Goal: Information Seeking & Learning: Learn about a topic

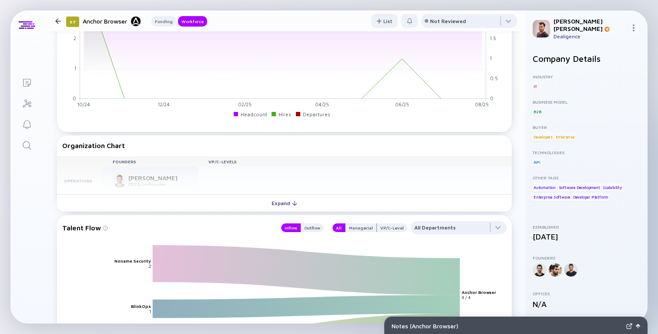
scroll to position [676, 0]
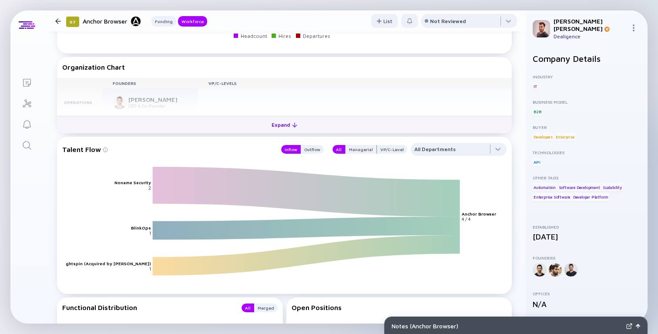
click at [273, 127] on div "Expand" at bounding box center [284, 124] width 36 height 13
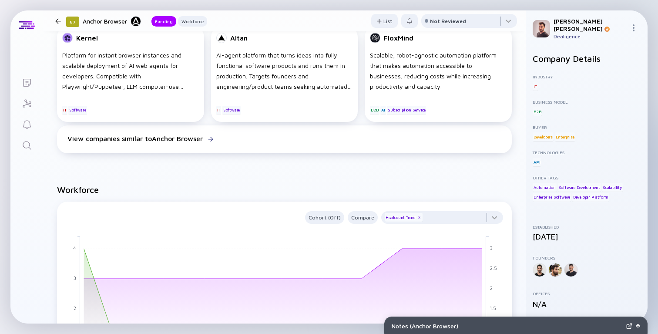
scroll to position [0, 0]
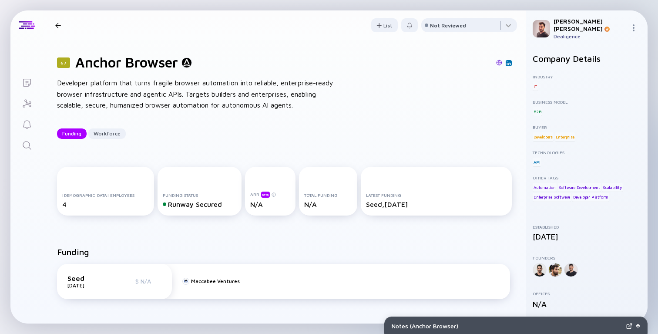
click at [424, 119] on div "67 Anchor Browser Developer platform that turns fragile browser automation into…" at bounding box center [284, 96] width 482 height 113
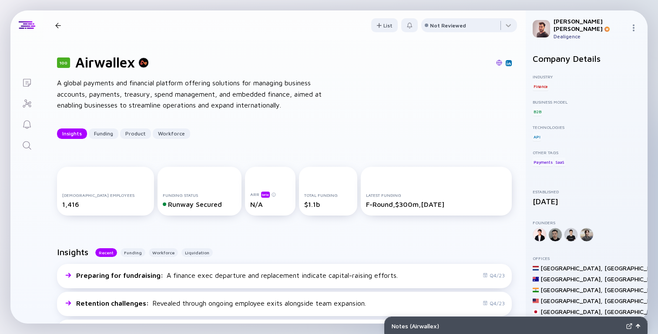
click at [387, 117] on div "100 Airwallex A global payments and financial platform offering solutions for m…" at bounding box center [284, 96] width 482 height 113
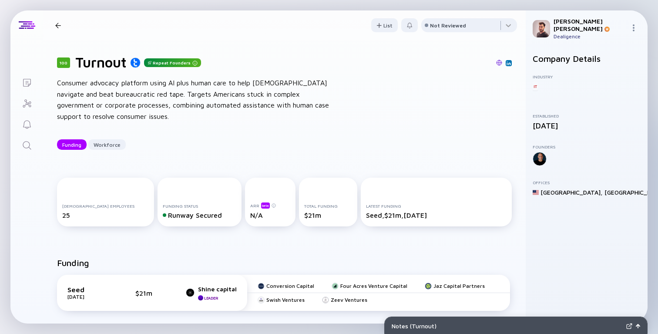
click at [291, 70] on div "100 Turnout Repeat Founders Consumer advocacy platform using AI plus human care…" at bounding box center [284, 102] width 482 height 124
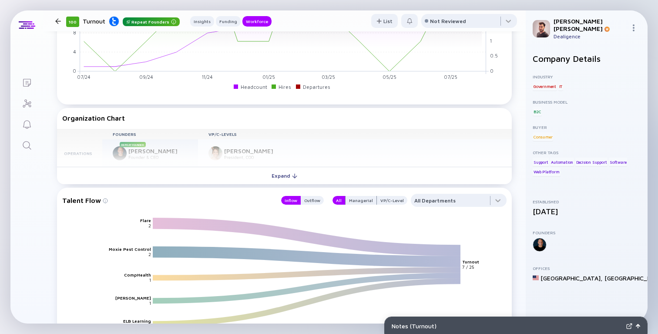
scroll to position [756, 0]
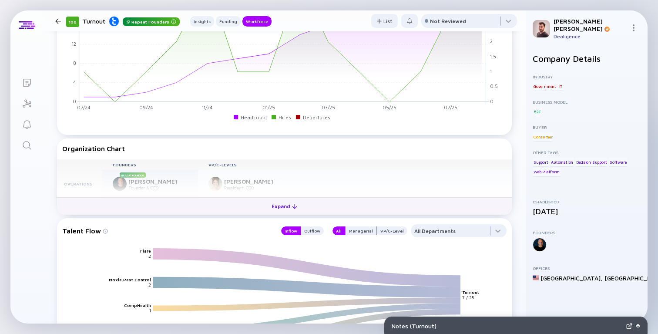
click at [318, 209] on button "Expand" at bounding box center [284, 205] width 455 height 17
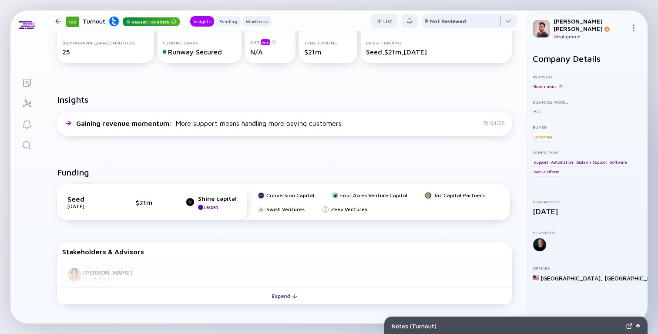
scroll to position [261, 0]
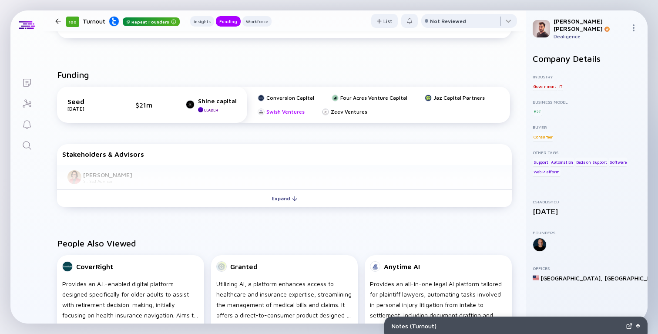
click at [274, 111] on div "Swish Ventures" at bounding box center [285, 111] width 38 height 7
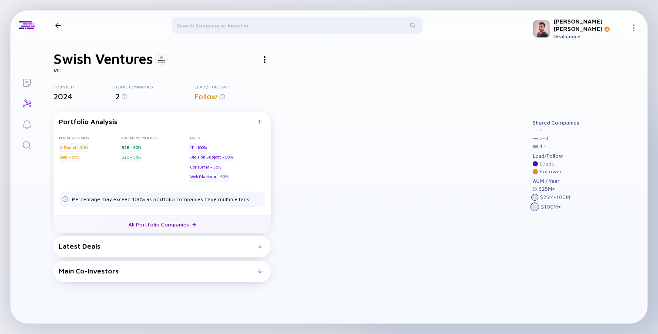
click at [174, 225] on link "All Portfolio Companies" at bounding box center [162, 223] width 217 height 17
click at [147, 225] on link "All Portfolio Companies" at bounding box center [162, 223] width 217 height 17
click at [187, 220] on link "All Portfolio Companies" at bounding box center [162, 223] width 217 height 17
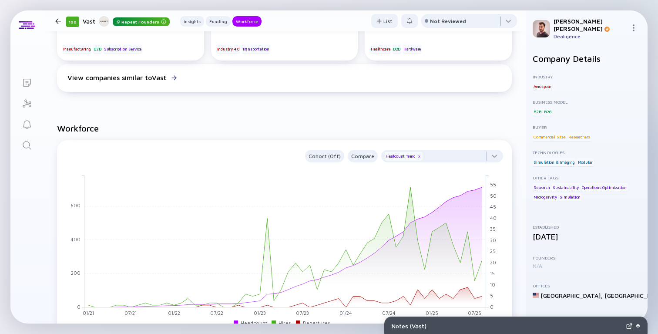
scroll to position [736, 0]
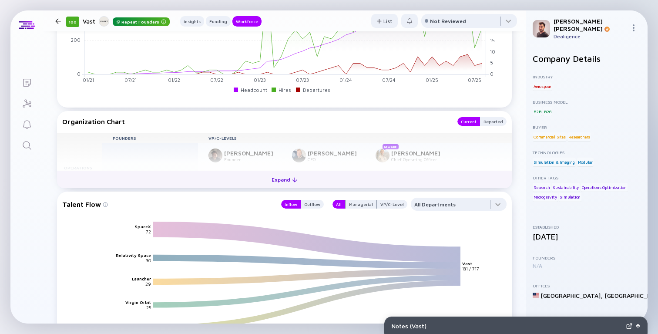
click at [236, 185] on button "Expand" at bounding box center [284, 179] width 455 height 17
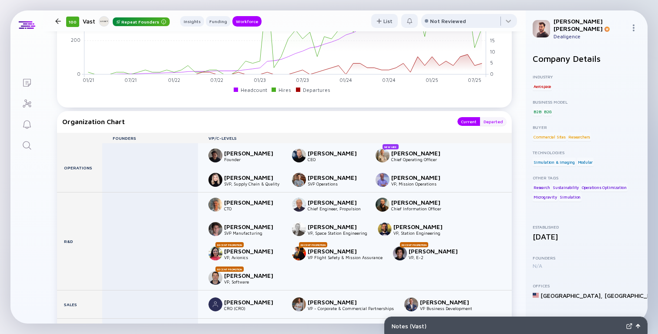
click at [491, 122] on div "Departed" at bounding box center [493, 121] width 27 height 9
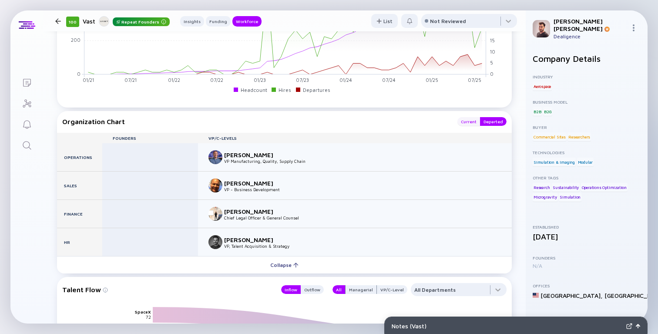
click at [471, 122] on div "Current" at bounding box center [468, 121] width 23 height 9
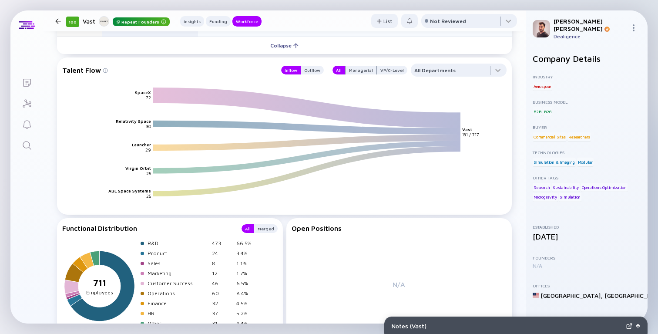
scroll to position [1183, 0]
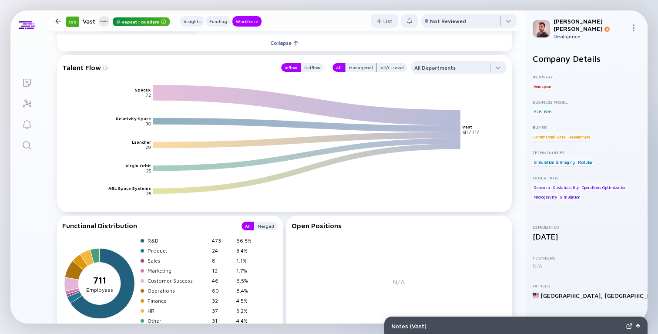
click at [319, 63] on div "Inflow Outflow" at bounding box center [300, 67] width 48 height 13
click at [318, 66] on div "Outflow" at bounding box center [312, 67] width 23 height 9
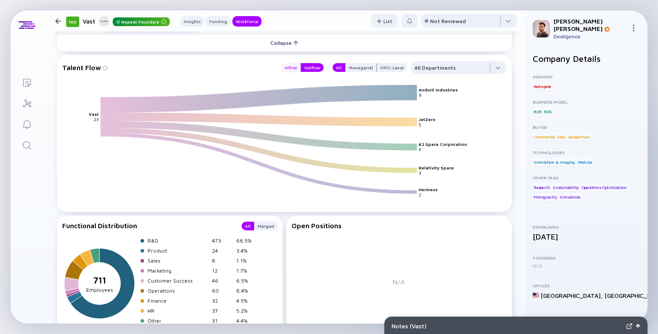
click at [301, 67] on div "Inflow" at bounding box center [291, 67] width 20 height 9
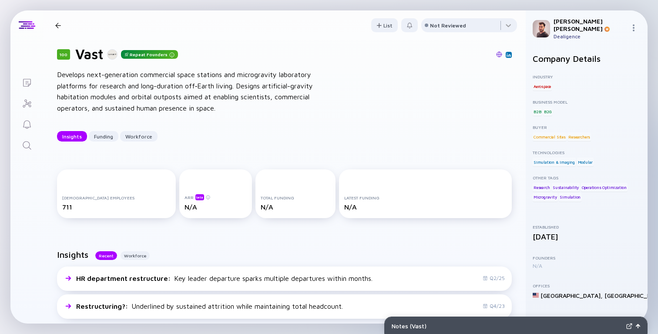
scroll to position [0, 0]
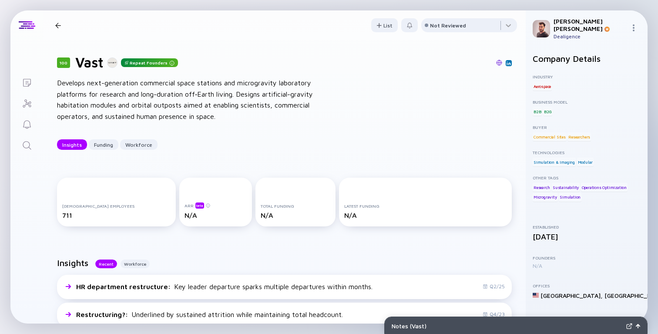
click at [322, 69] on div "100 Vast Repeat Founders" at bounding box center [284, 62] width 455 height 17
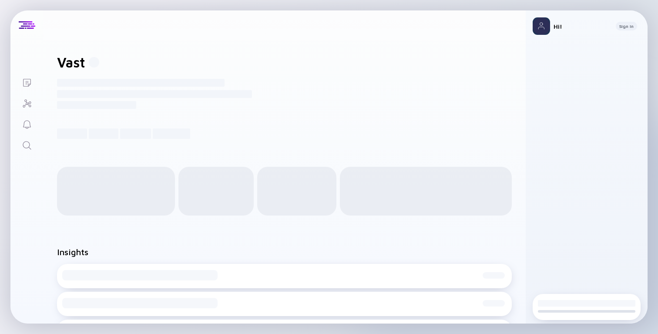
click at [584, 164] on div at bounding box center [586, 166] width 108 height 234
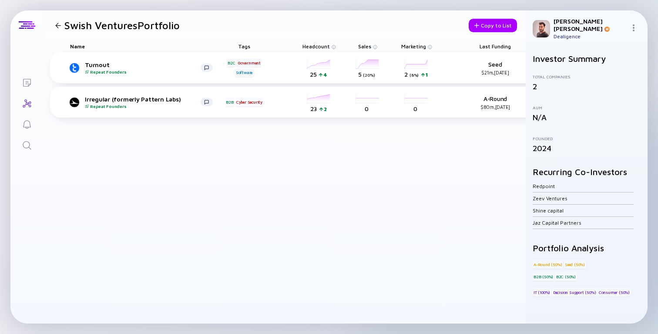
click at [60, 23] on div at bounding box center [58, 26] width 6 height 6
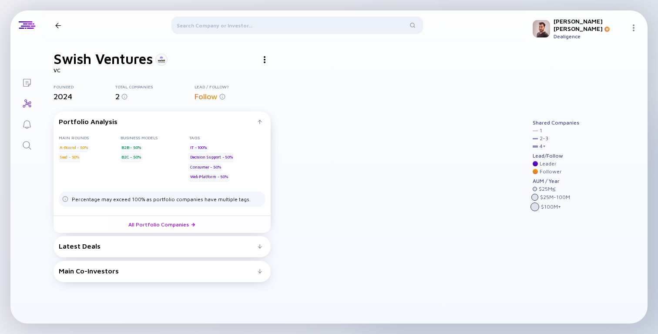
click at [166, 250] on div "Latest Deals" at bounding box center [158, 246] width 199 height 8
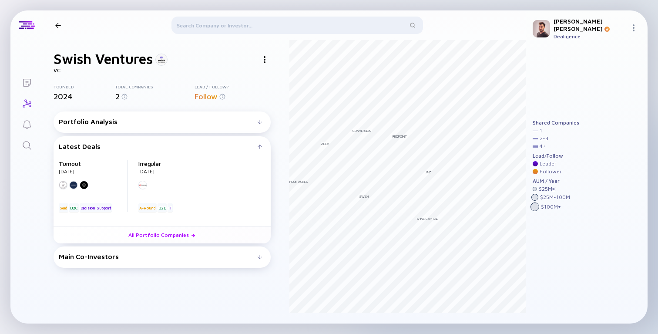
click at [142, 120] on div "Portfolio Analysis" at bounding box center [158, 121] width 199 height 8
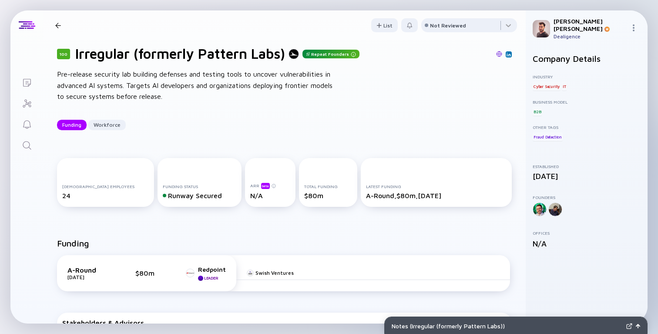
scroll to position [12, 0]
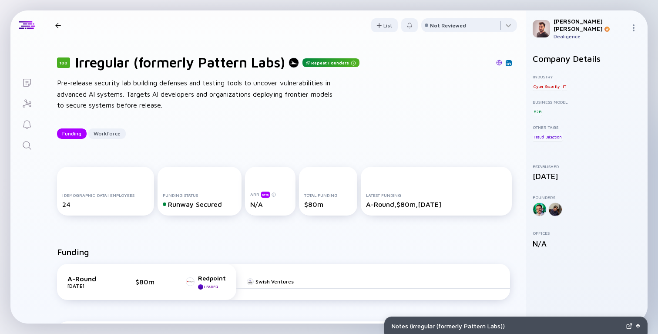
scroll to position [5, 0]
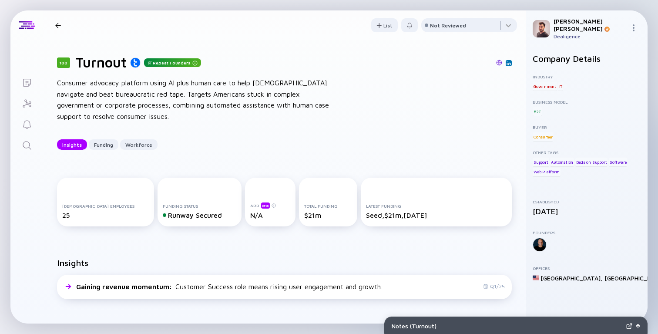
click at [291, 107] on div "Consumer advocacy platform using AI plus human care to help [DEMOGRAPHIC_DATA] …" at bounding box center [196, 99] width 278 height 44
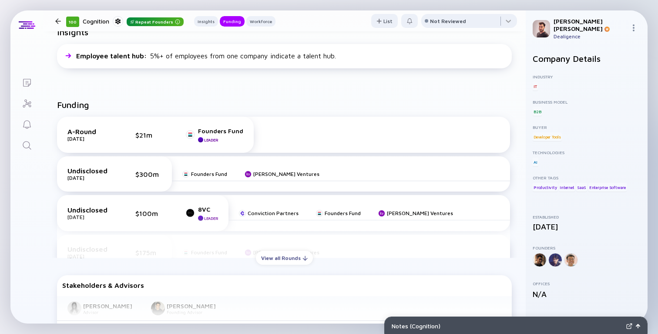
scroll to position [214, 0]
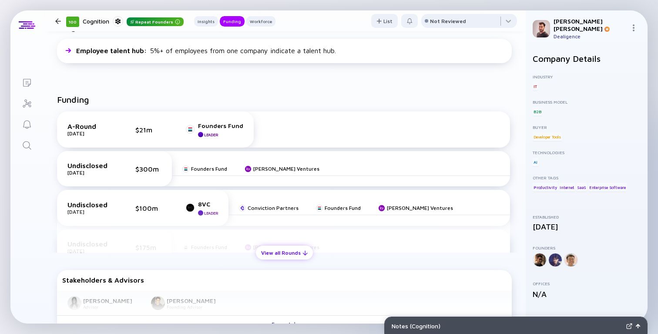
click at [288, 254] on div "View all Rounds" at bounding box center [284, 252] width 57 height 13
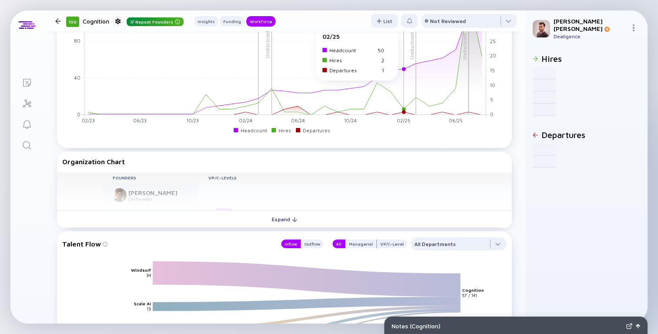
scroll to position [994, 0]
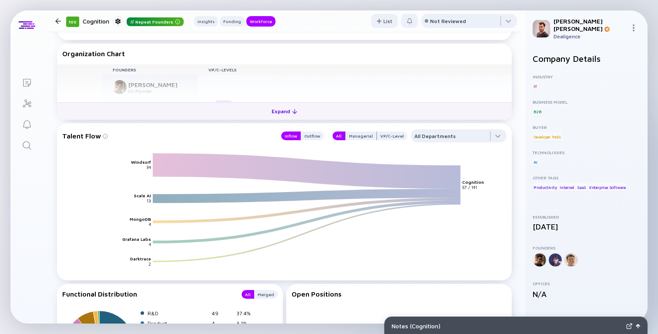
click at [287, 118] on div "Expand" at bounding box center [284, 110] width 36 height 13
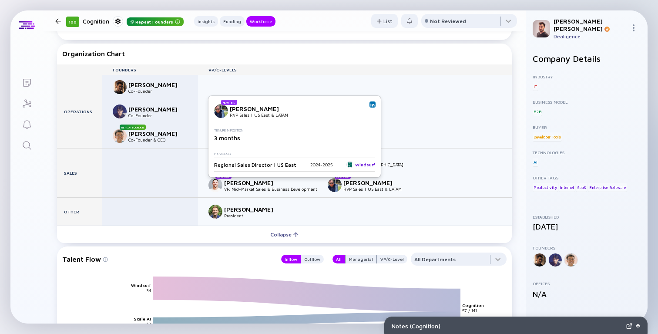
click at [361, 164] on div "Windsurf" at bounding box center [360, 164] width 29 height 7
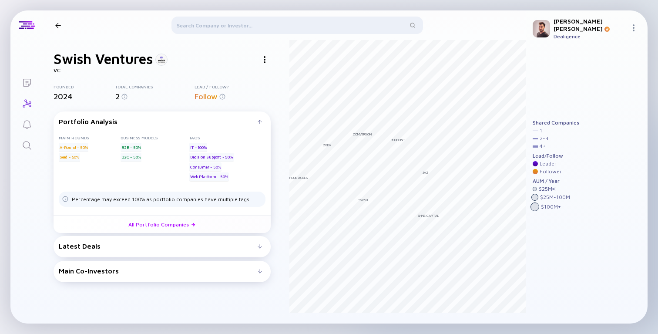
click at [136, 241] on div "Latest Deals Turnout Sep 2025 B2C Seed Decision Support Irregular Sep 2025 B2B …" at bounding box center [162, 246] width 217 height 21
click at [133, 244] on div "Latest Deals" at bounding box center [158, 246] width 199 height 8
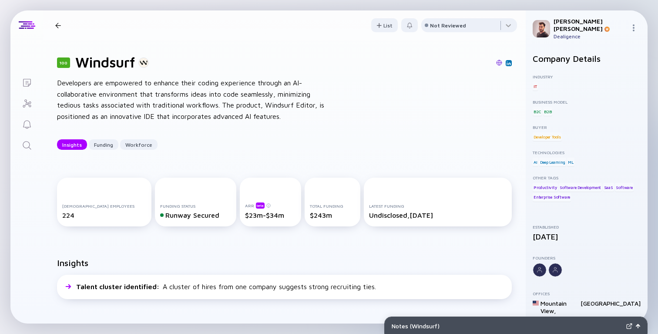
click at [164, 207] on div "Funding Status" at bounding box center [195, 205] width 71 height 5
click at [111, 60] on h1 "Windsurf" at bounding box center [105, 62] width 60 height 17
copy h1 "Windsurf"
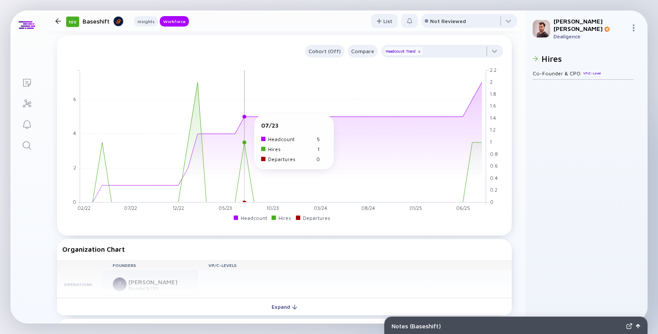
scroll to position [617, 0]
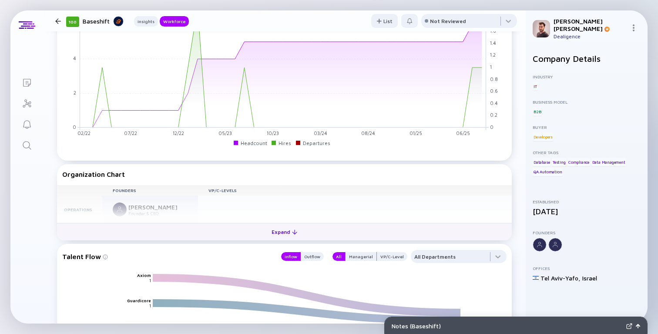
click at [231, 235] on button "Expand" at bounding box center [284, 231] width 455 height 17
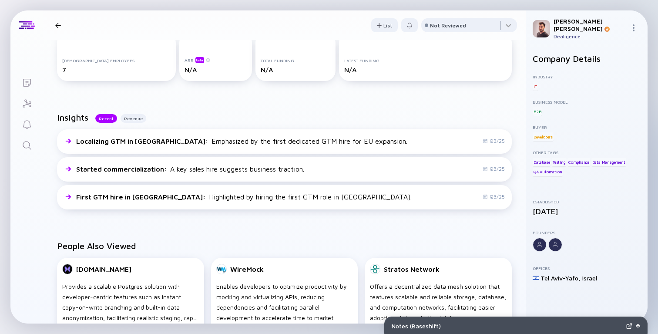
scroll to position [0, 0]
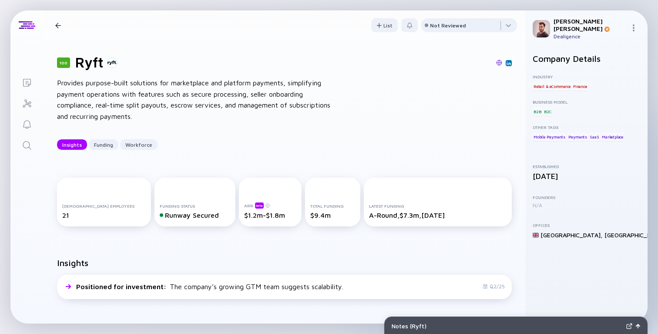
click at [260, 108] on div "Provides purpose-built solutions for marketplace and platform payments, simplif…" at bounding box center [196, 99] width 278 height 44
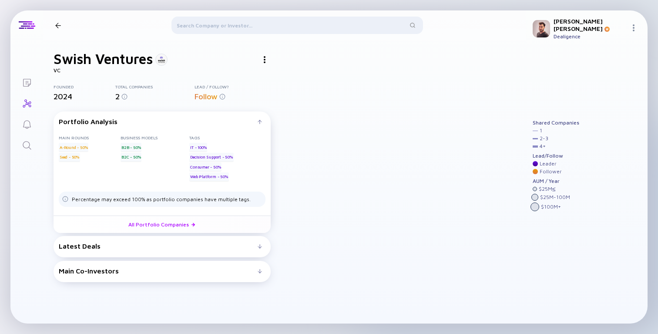
click at [156, 244] on div "Latest Deals" at bounding box center [158, 246] width 199 height 8
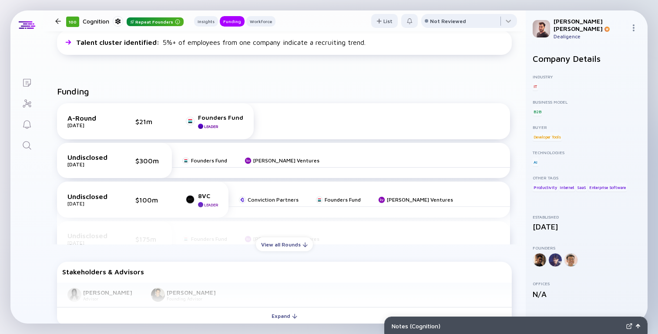
scroll to position [222, 0]
click at [271, 244] on div "View all Rounds" at bounding box center [284, 243] width 57 height 13
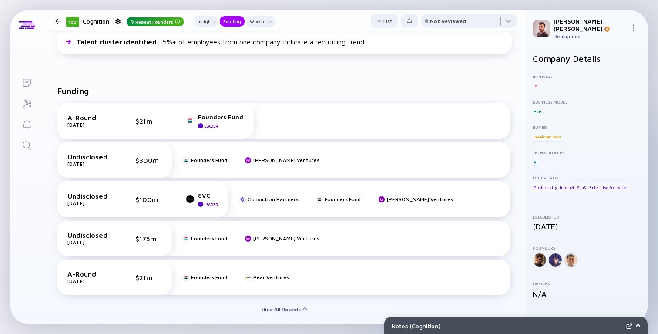
scroll to position [0, 0]
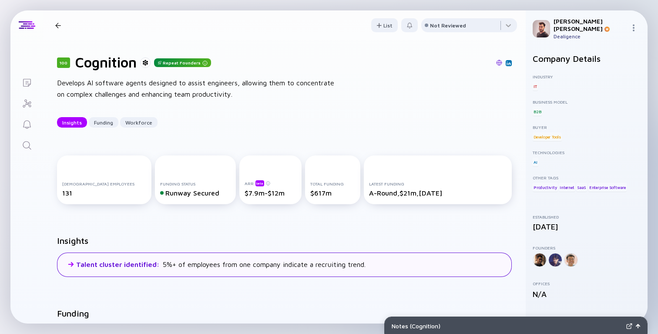
click at [202, 256] on div "Talent cluster identified : 5%+ of employees from one company indicate a recrui…" at bounding box center [284, 264] width 455 height 24
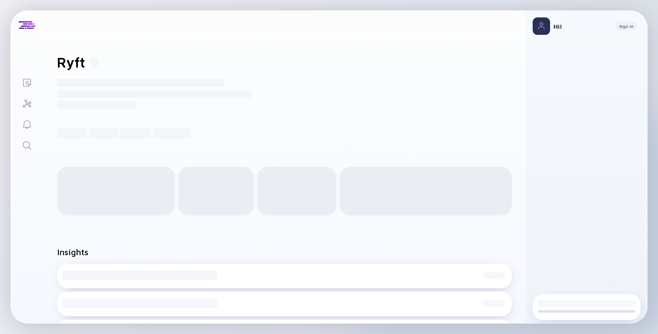
click at [249, 54] on div "Ryft" at bounding box center [284, 62] width 455 height 17
click at [273, 53] on div "Ryft ------------------------------------------------------- ------------------…" at bounding box center [284, 96] width 482 height 113
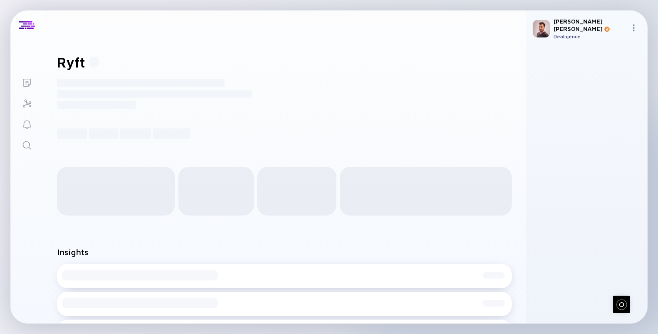
click at [254, 78] on div "------------------------------------------------------- -----------------------…" at bounding box center [196, 93] width 278 height 33
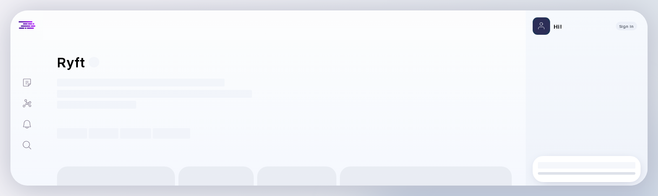
click at [223, 83] on div "------------------------------------------------------- -----------------------…" at bounding box center [196, 93] width 278 height 33
click at [247, 60] on div "Ryft" at bounding box center [284, 62] width 455 height 17
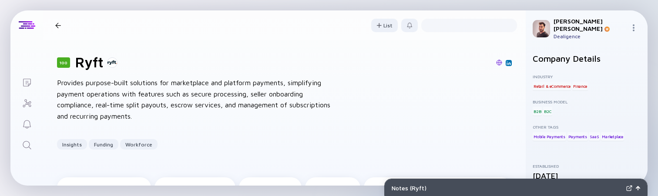
click at [164, 90] on div "Provides purpose-built solutions for marketplace and platform payments, simplif…" at bounding box center [196, 99] width 278 height 44
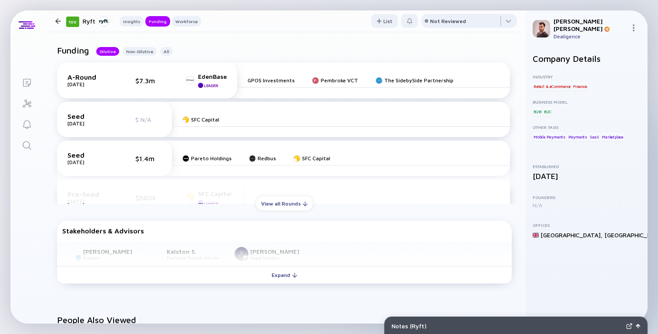
scroll to position [282, 0]
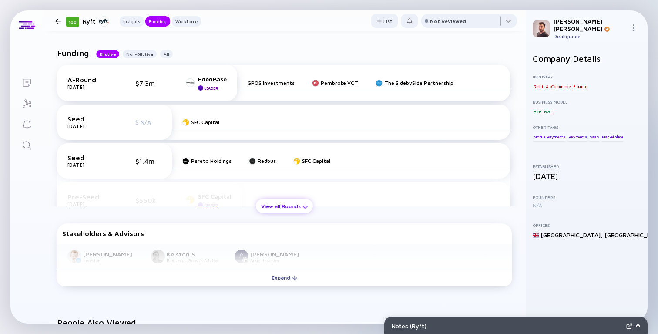
click at [292, 196] on div "View all Rounds" at bounding box center [284, 205] width 57 height 13
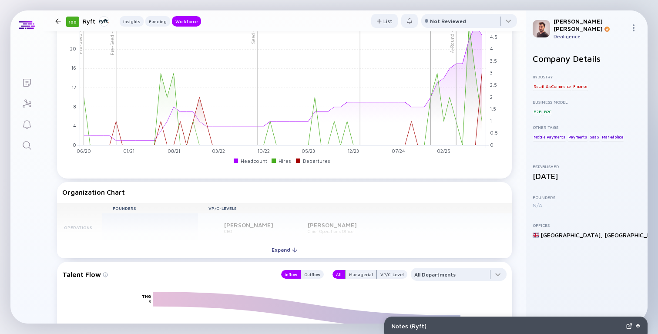
scroll to position [895, 0]
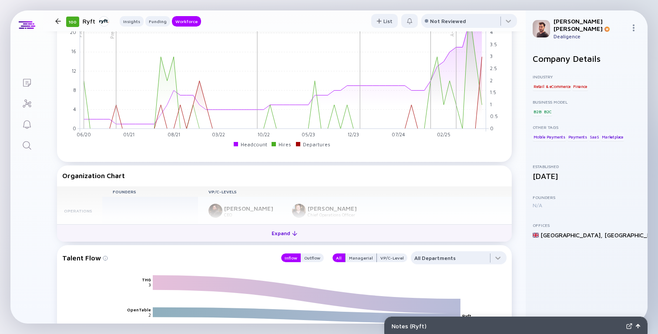
click at [280, 196] on div "Expand" at bounding box center [284, 232] width 36 height 13
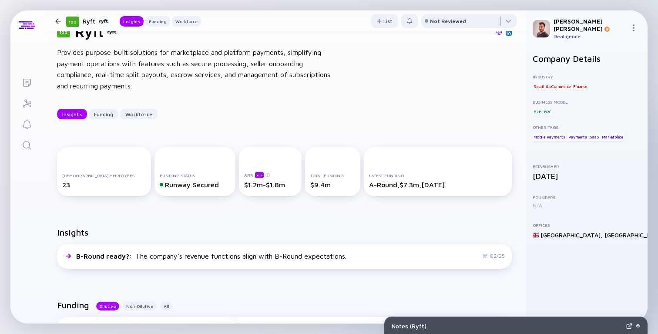
scroll to position [0, 0]
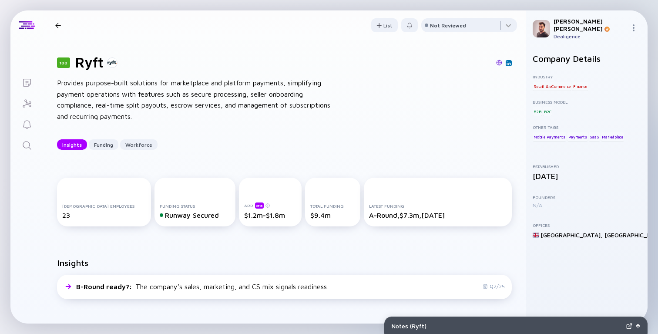
click at [244, 67] on div "100 Ryft" at bounding box center [284, 62] width 455 height 17
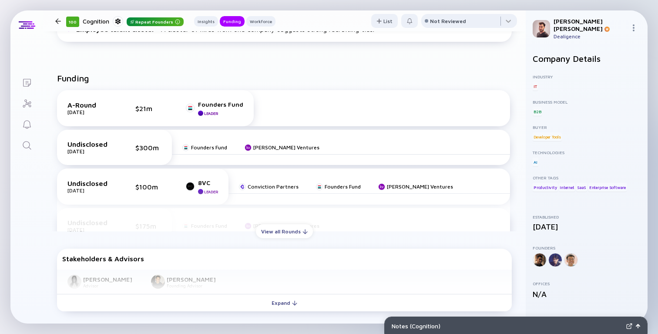
scroll to position [229, 0]
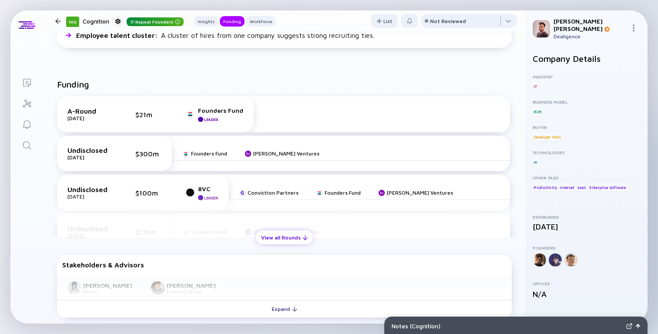
click at [261, 241] on div "View all Rounds" at bounding box center [284, 237] width 57 height 13
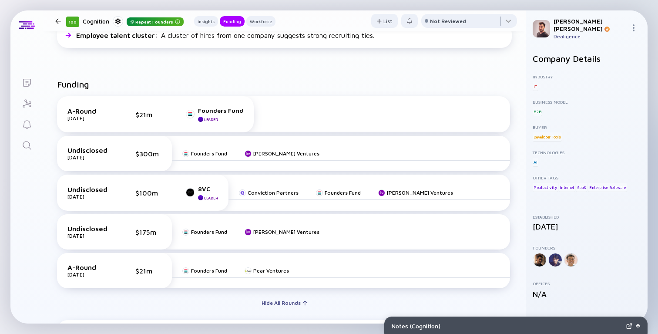
scroll to position [0, 0]
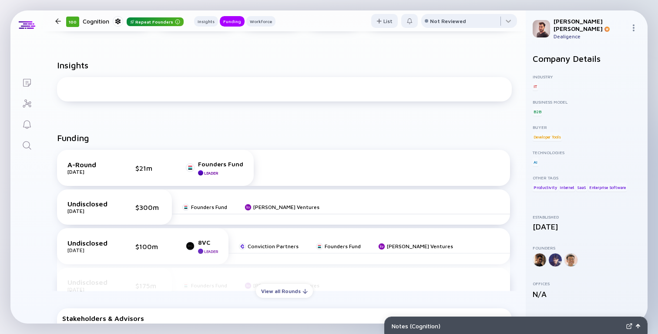
scroll to position [227, 0]
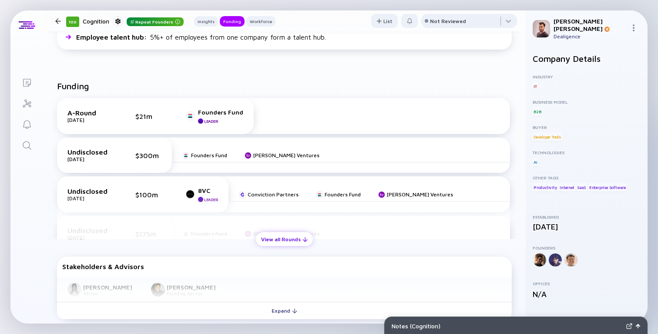
click at [266, 242] on div "View all Rounds" at bounding box center [284, 238] width 57 height 13
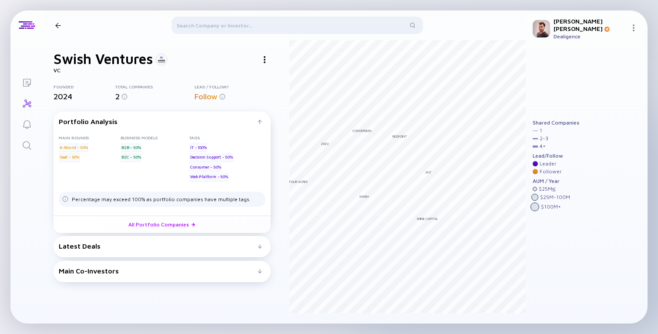
click at [130, 247] on div "Latest Deals" at bounding box center [158, 246] width 199 height 8
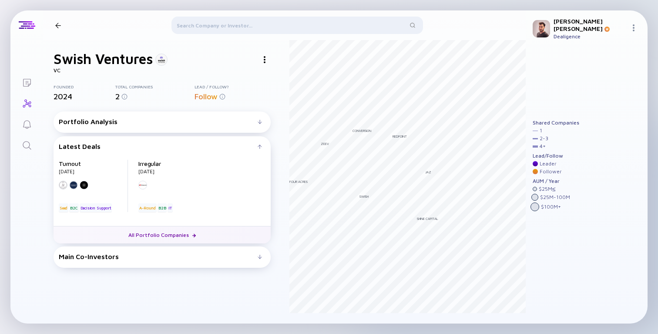
click at [164, 236] on link "All Portfolio Companies" at bounding box center [162, 234] width 217 height 17
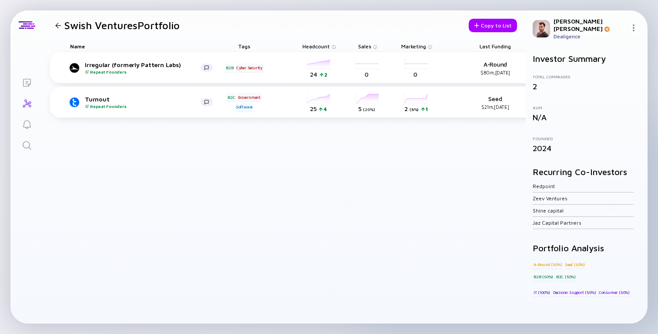
click at [291, 174] on div "Irregular (formerly Pattern Labs) Repeat Founders B2B Cyber Security headcount-…" at bounding box center [357, 187] width 614 height 271
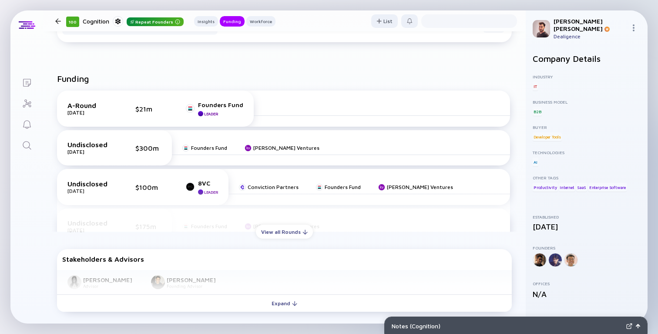
scroll to position [319, 0]
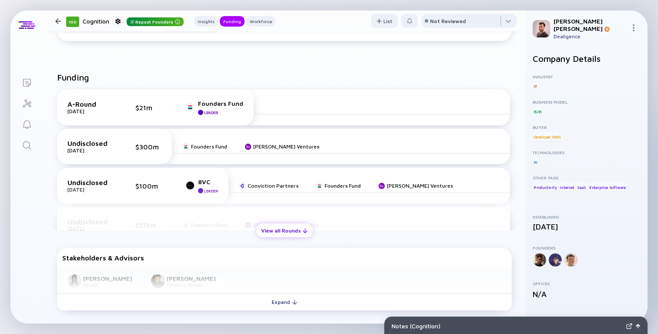
click at [279, 230] on div "View all Rounds" at bounding box center [284, 230] width 57 height 13
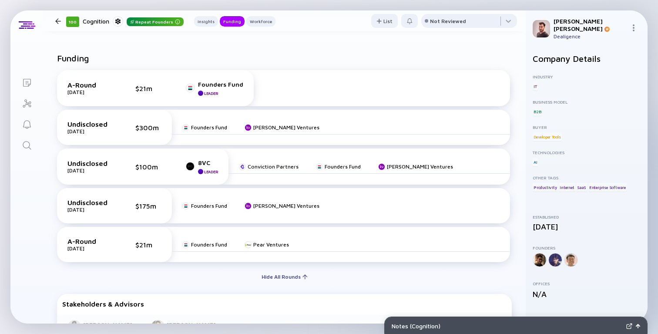
scroll to position [246, 0]
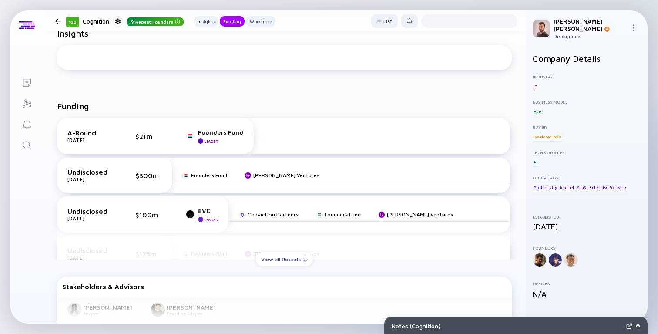
scroll to position [223, 0]
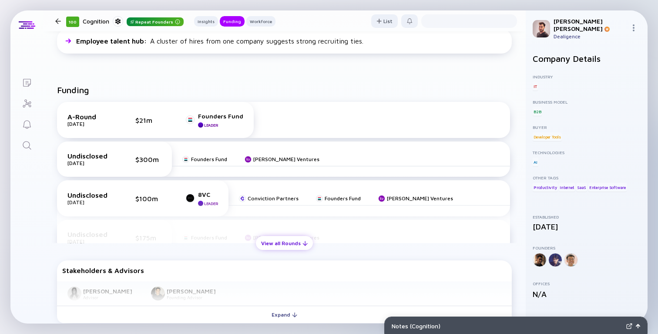
click at [293, 241] on div "View all Rounds" at bounding box center [284, 242] width 57 height 13
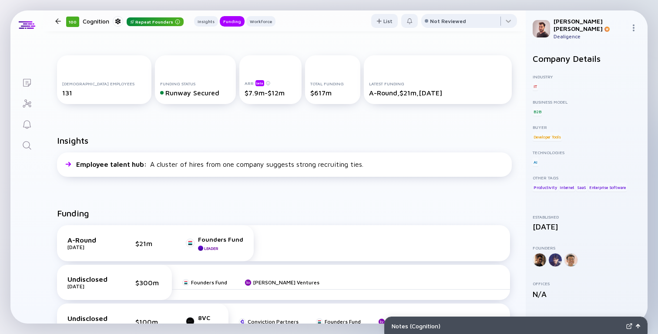
scroll to position [205, 0]
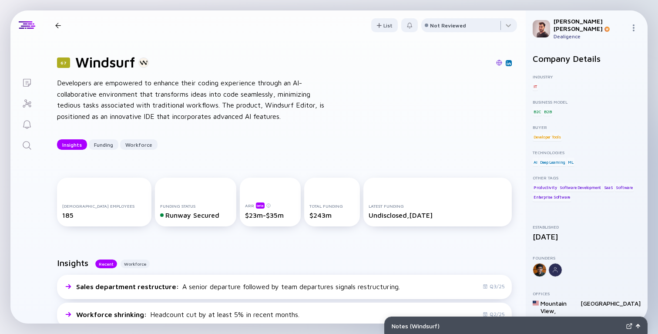
click at [387, 90] on div "67 Windsurf Developers are empowered to enhance their coding experience through…" at bounding box center [284, 102] width 482 height 124
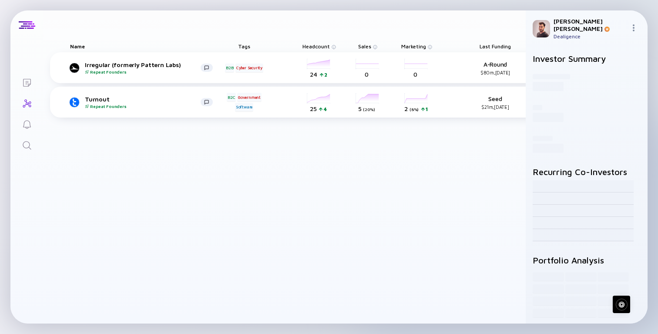
click at [275, 196] on div "Irregular (formerly Pattern Labs) Repeat Founders B2B Cyber Security headcount-…" at bounding box center [357, 187] width 614 height 271
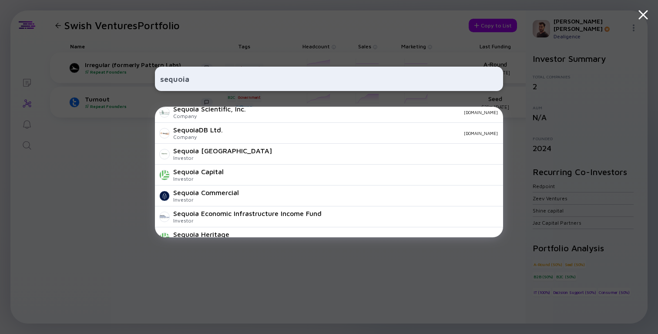
scroll to position [68, 0]
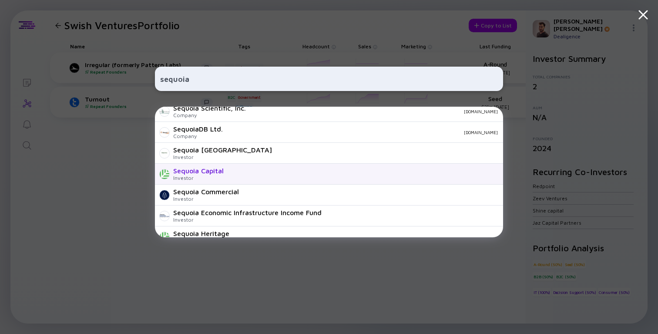
type input "sequoia"
click at [220, 174] on div "Sequoia Capital" at bounding box center [198, 171] width 50 height 8
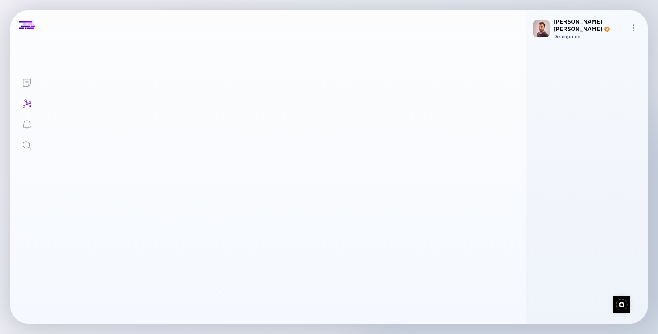
click at [189, 27] on header "Swish Ventures Portfolio Copy to List" at bounding box center [284, 25] width 482 height 30
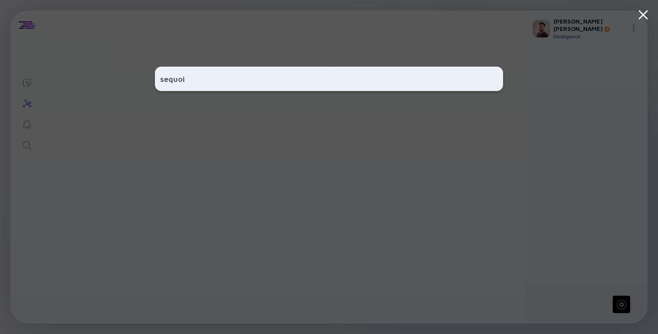
type input "sequoia"
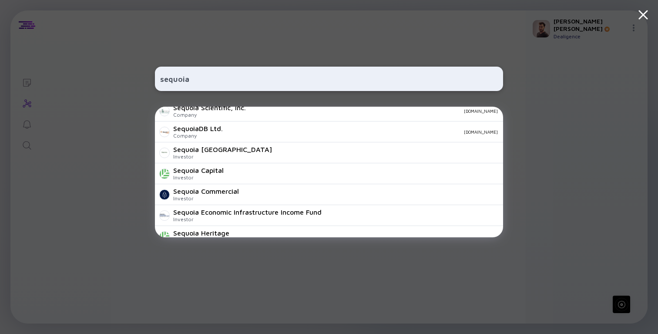
scroll to position [75, 0]
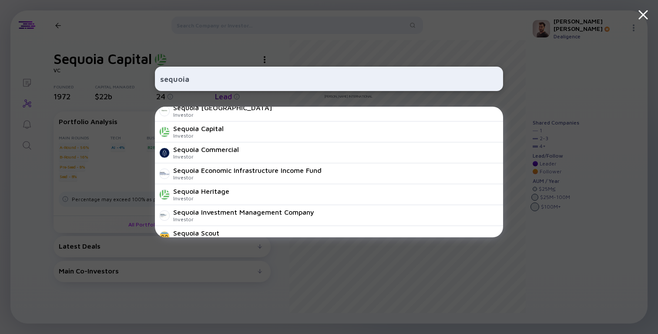
scroll to position [111, 0]
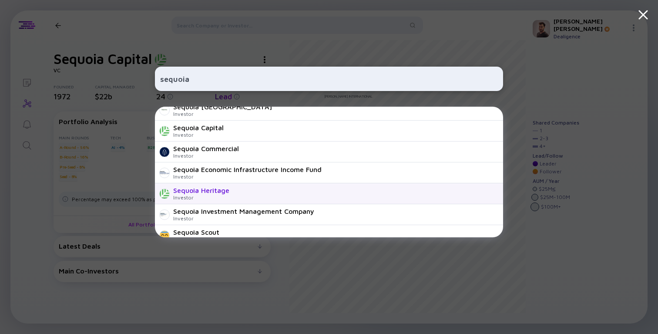
type input "sequoia"
click at [207, 191] on div "Sequoia Heritage" at bounding box center [201, 190] width 56 height 8
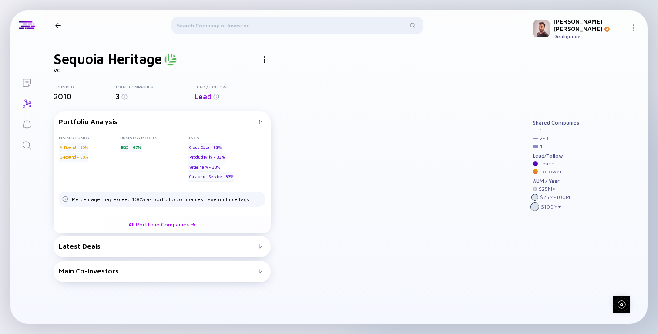
click at [234, 27] on div at bounding box center [296, 27] width 251 height 21
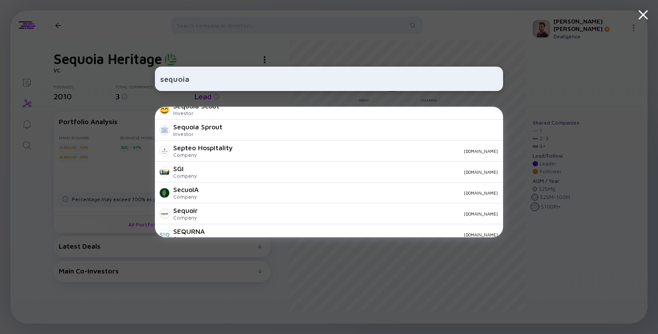
scroll to position [229, 0]
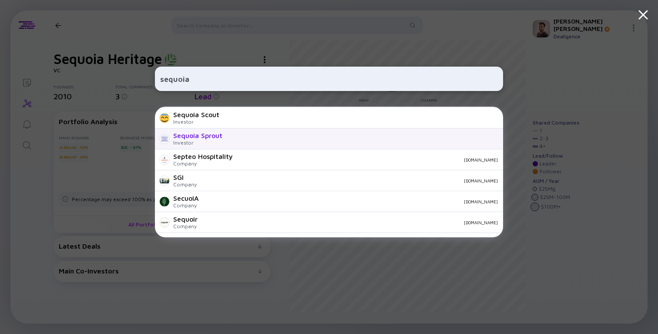
type input "sequoia"
click at [204, 136] on div "Sequoia Sprout" at bounding box center [197, 135] width 49 height 8
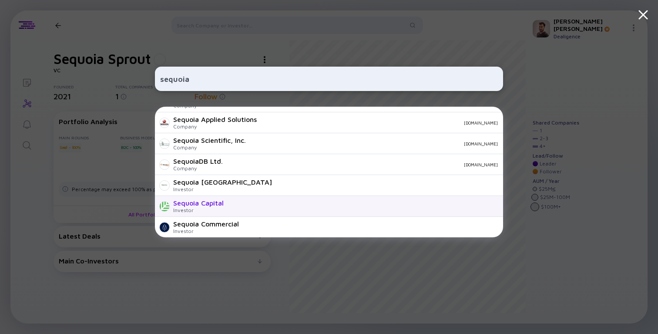
scroll to position [33, 0]
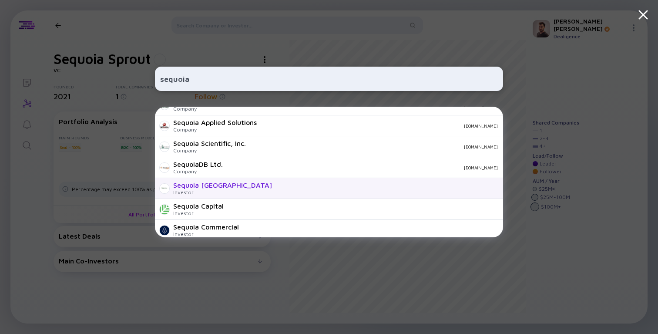
type input "sequoia"
click at [191, 185] on div "Sequoia [GEOGRAPHIC_DATA]" at bounding box center [222, 185] width 99 height 8
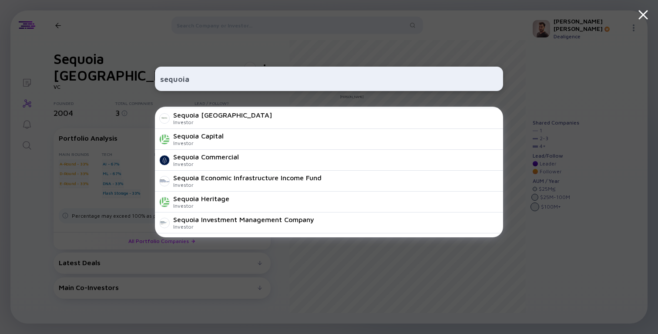
scroll to position [104, 0]
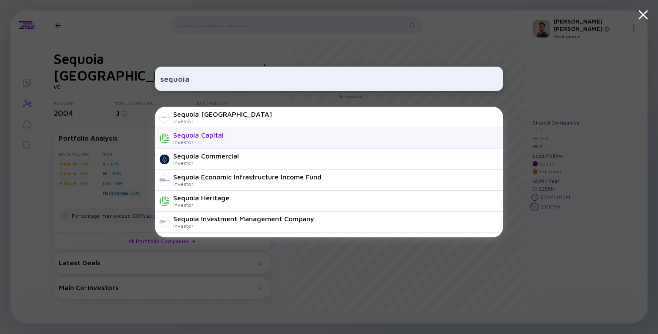
type input "sequoia"
click at [209, 134] on div "Sequoia Capital" at bounding box center [198, 135] width 50 height 8
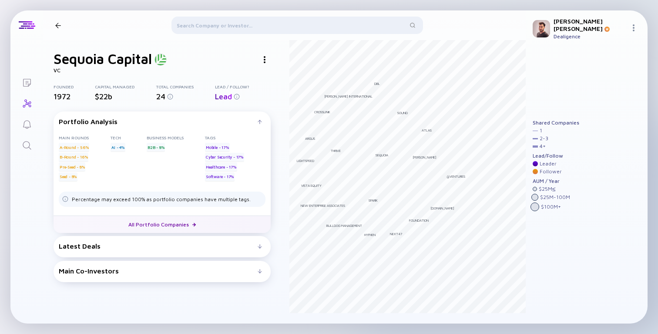
click at [159, 227] on link "All Portfolio Companies" at bounding box center [162, 223] width 217 height 17
